Goal: Task Accomplishment & Management: Manage account settings

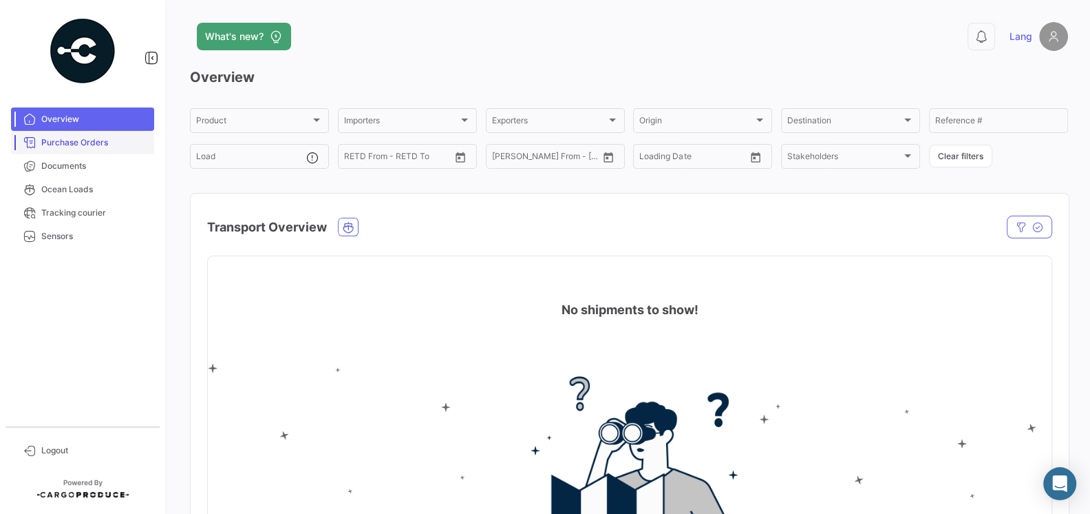
click at [101, 146] on span "Purchase Orders" at bounding box center [94, 142] width 107 height 12
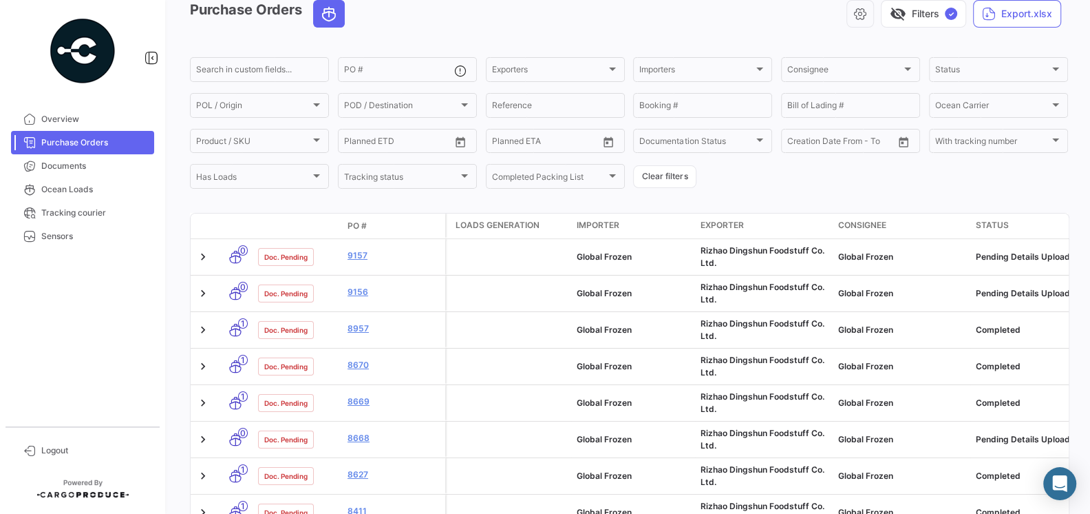
scroll to position [80, 0]
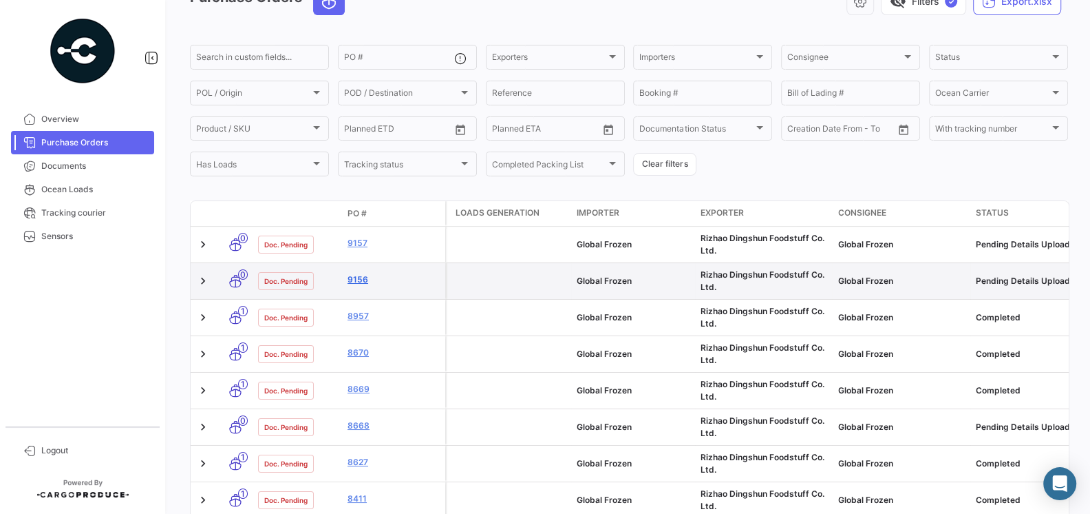
click at [361, 277] on link "9156" at bounding box center [394, 279] width 92 height 12
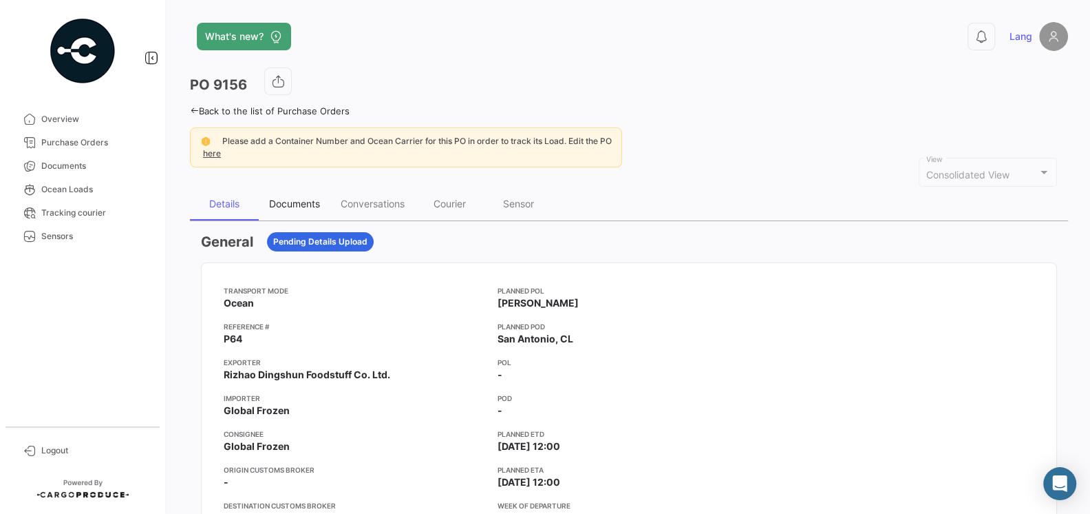
click at [296, 196] on div "Documents" at bounding box center [295, 203] width 72 height 33
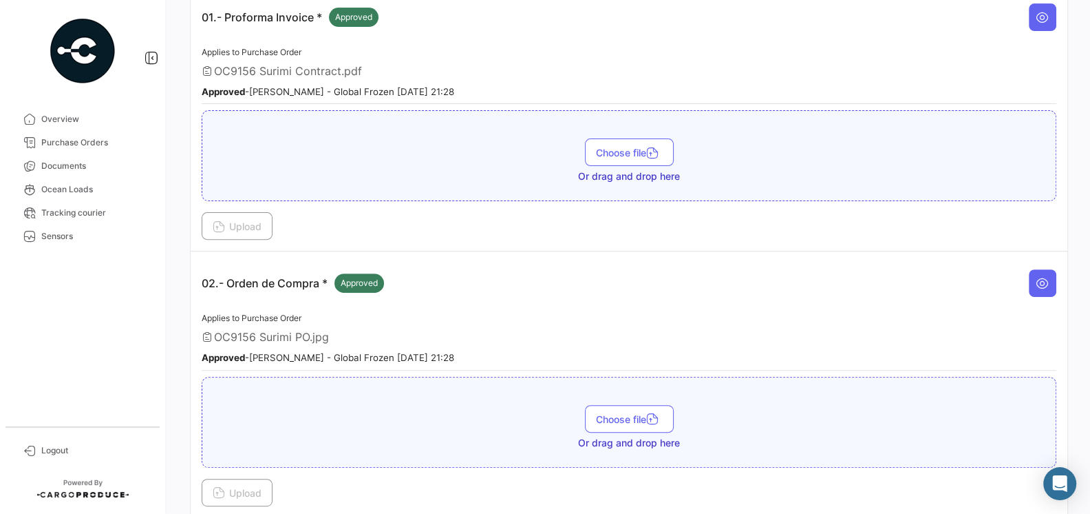
scroll to position [173, 0]
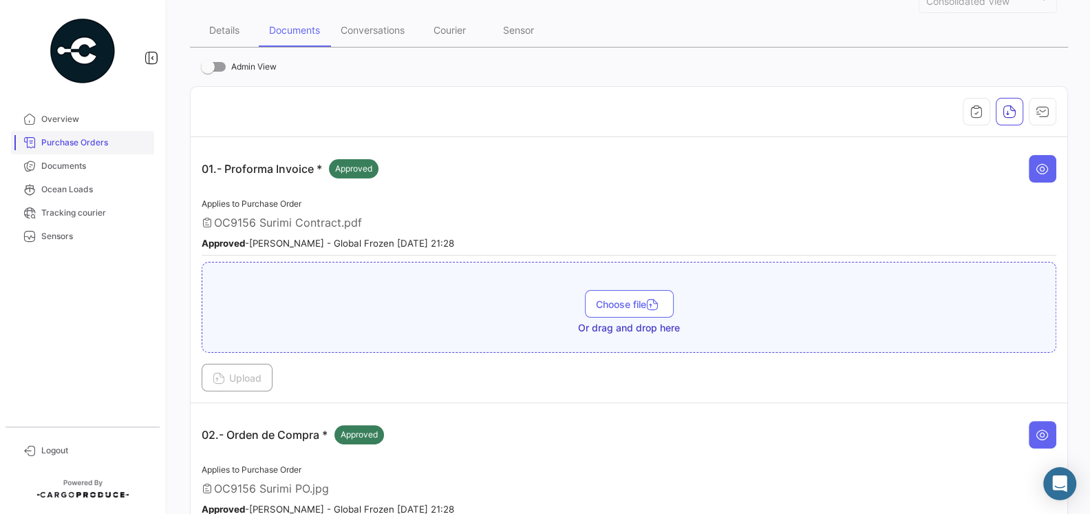
click at [89, 144] on span "Purchase Orders" at bounding box center [94, 142] width 107 height 12
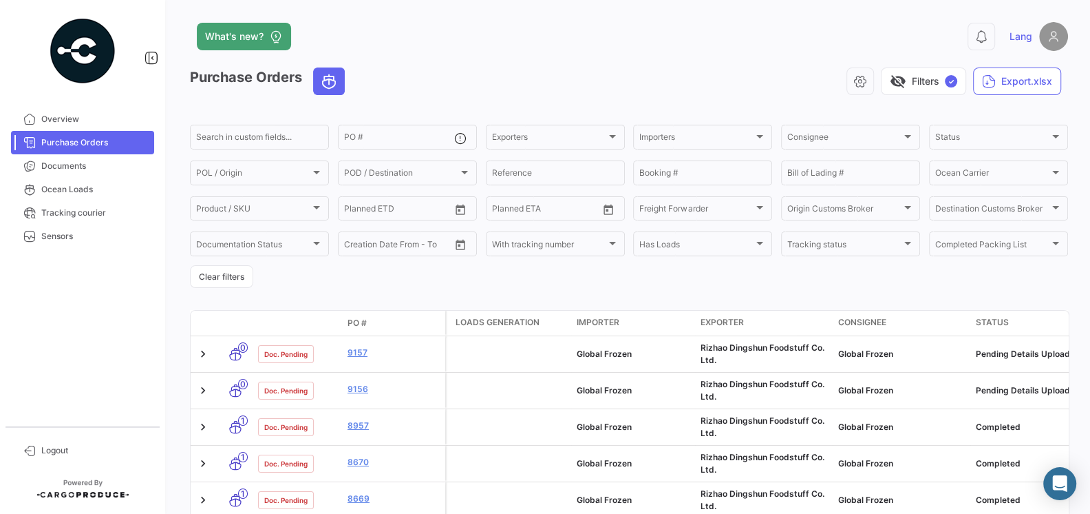
click at [352, 357] on link "9157" at bounding box center [394, 352] width 92 height 12
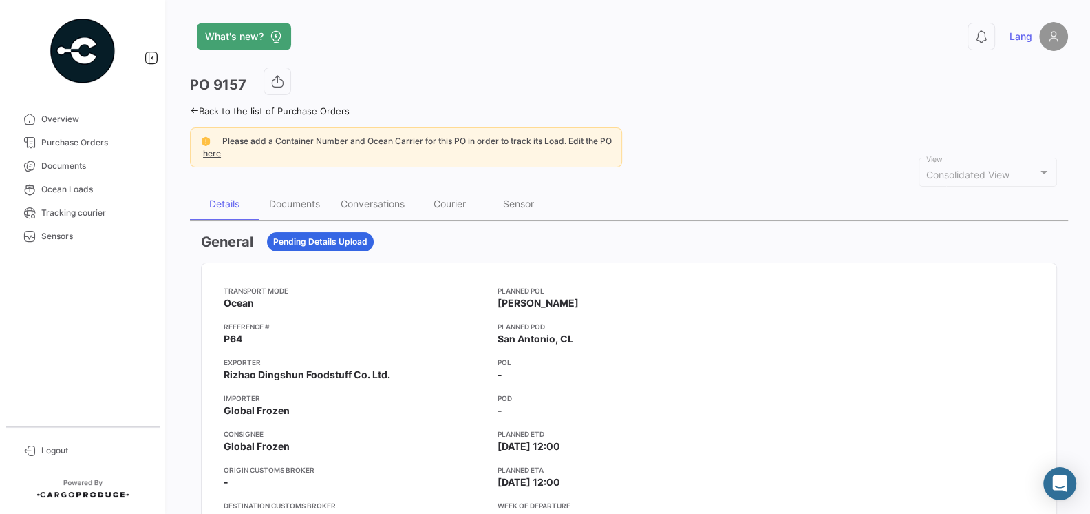
scroll to position [48, 0]
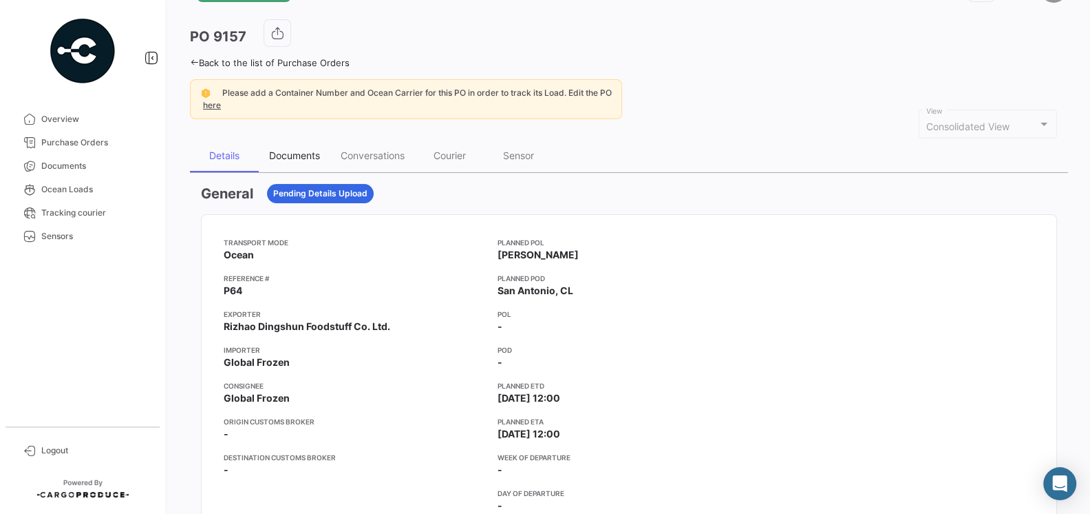
click at [299, 160] on div "Documents" at bounding box center [295, 155] width 72 height 33
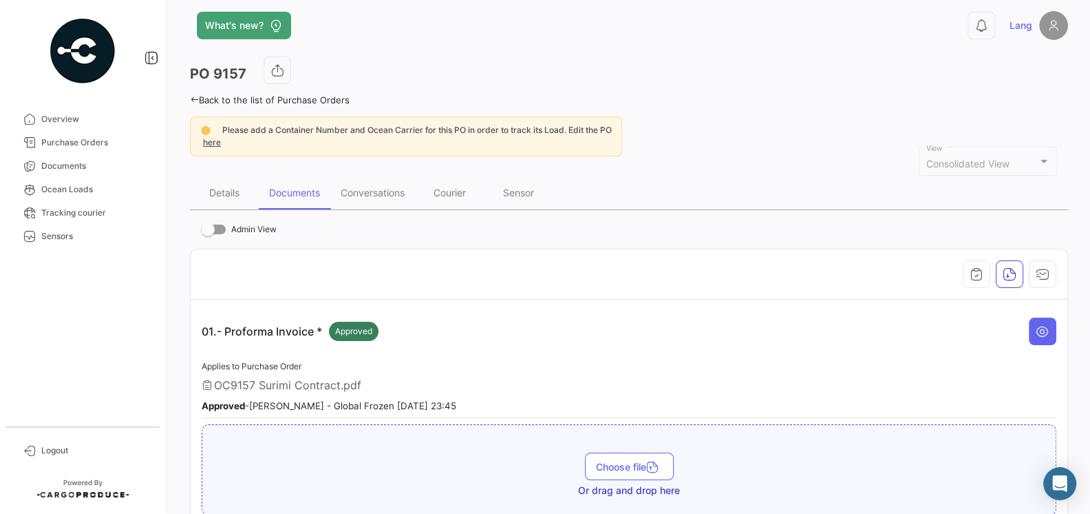
scroll to position [0, 0]
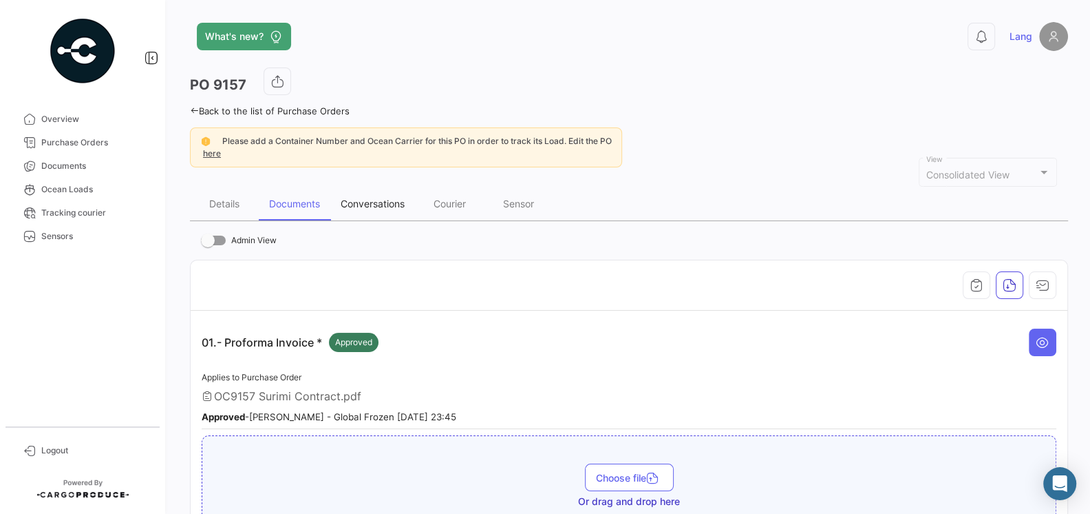
click at [364, 207] on div "Conversations" at bounding box center [373, 204] width 64 height 12
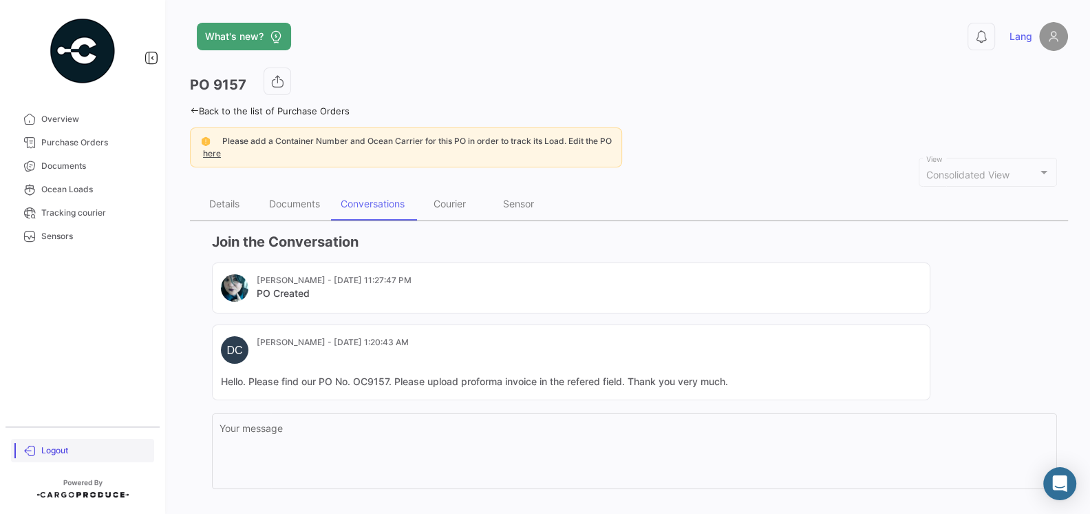
click at [55, 449] on span "Logout" at bounding box center [94, 450] width 107 height 12
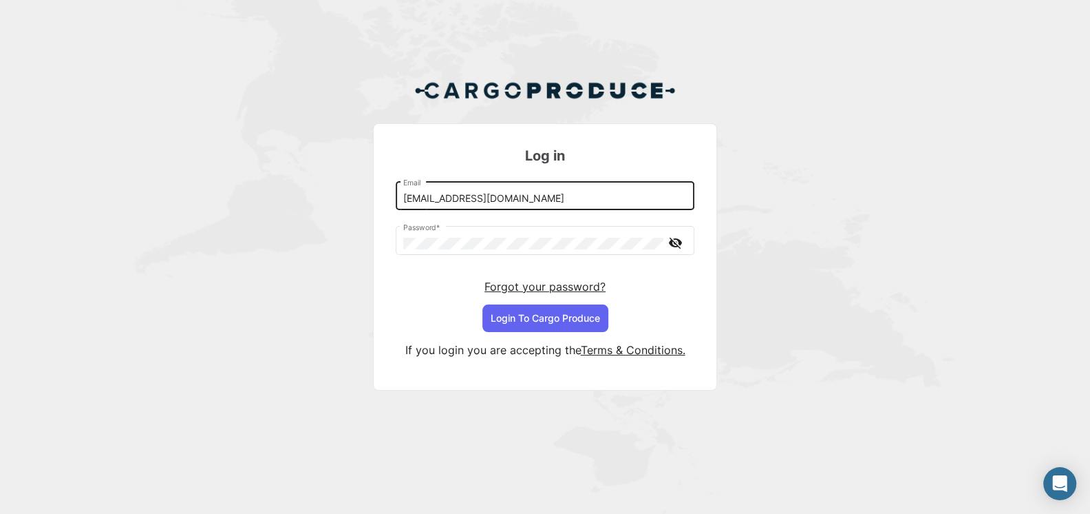
click at [472, 200] on input "[EMAIL_ADDRESS][DOMAIN_NAME]" at bounding box center [545, 199] width 284 height 12
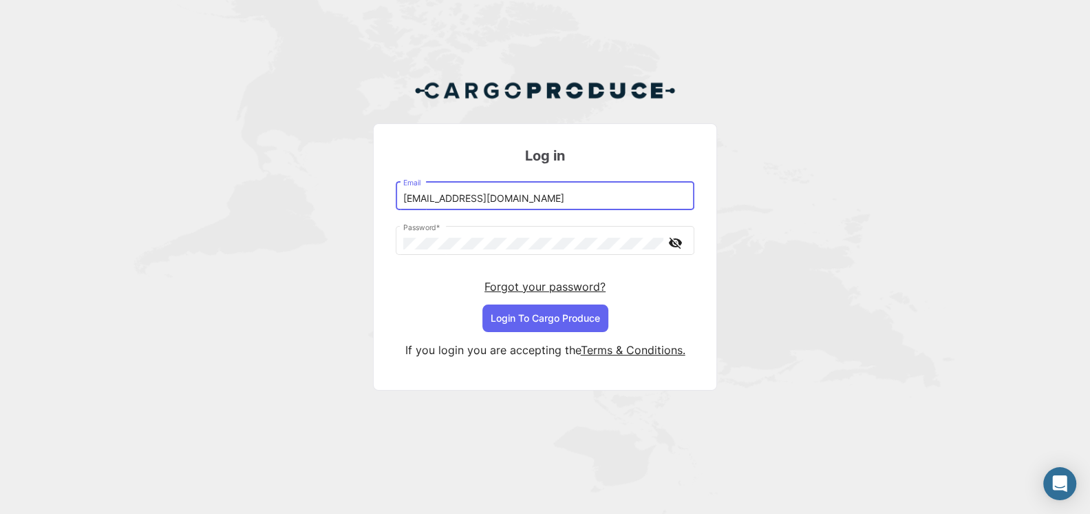
type input "[EMAIL_ADDRESS][DOMAIN_NAME]"
click at [553, 308] on button "Login To Cargo Produce" at bounding box center [546, 318] width 126 height 28
